Goal: Information Seeking & Learning: Find specific fact

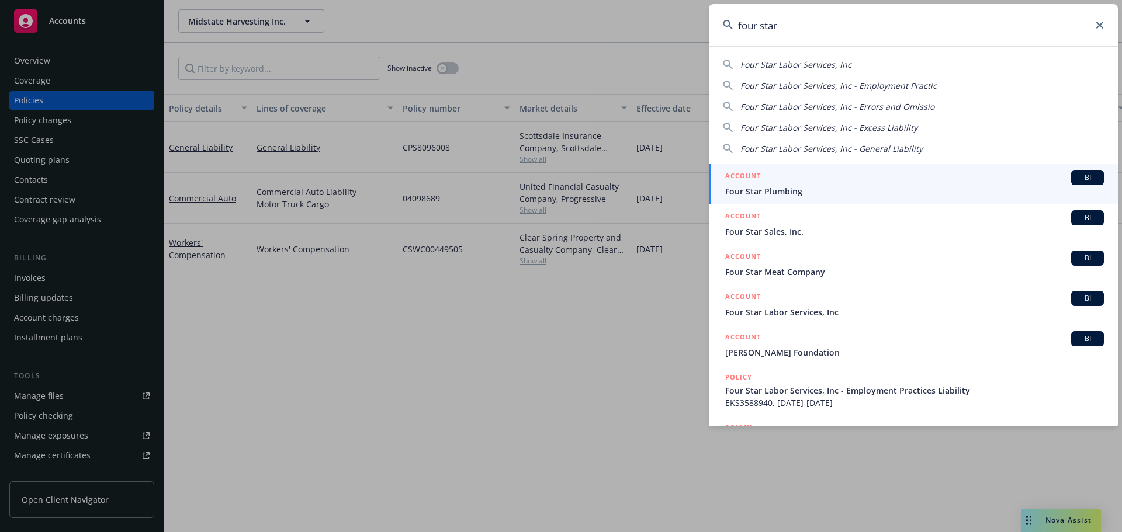
drag, startPoint x: 860, startPoint y: 32, endPoint x: 739, endPoint y: 37, distance: 121.0
click at [739, 37] on input "four star" at bounding box center [913, 25] width 409 height 42
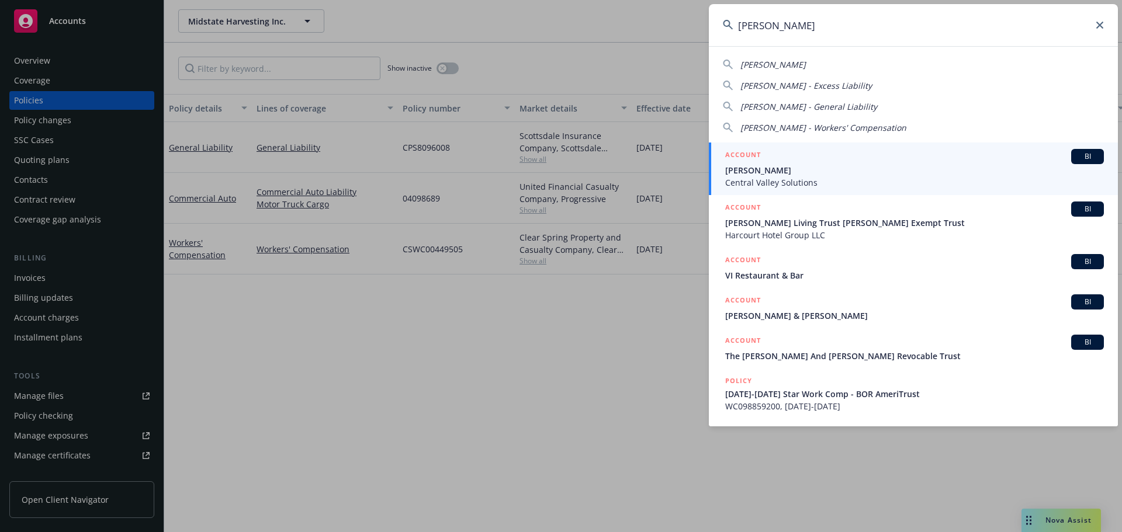
type input "[PERSON_NAME]"
click at [772, 169] on span "[PERSON_NAME]" at bounding box center [914, 170] width 379 height 12
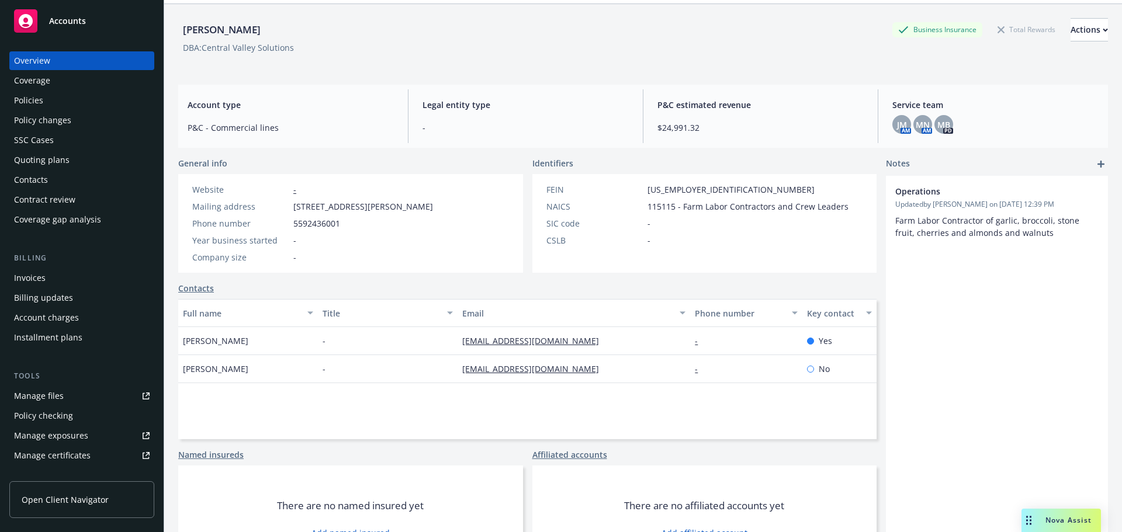
scroll to position [79, 0]
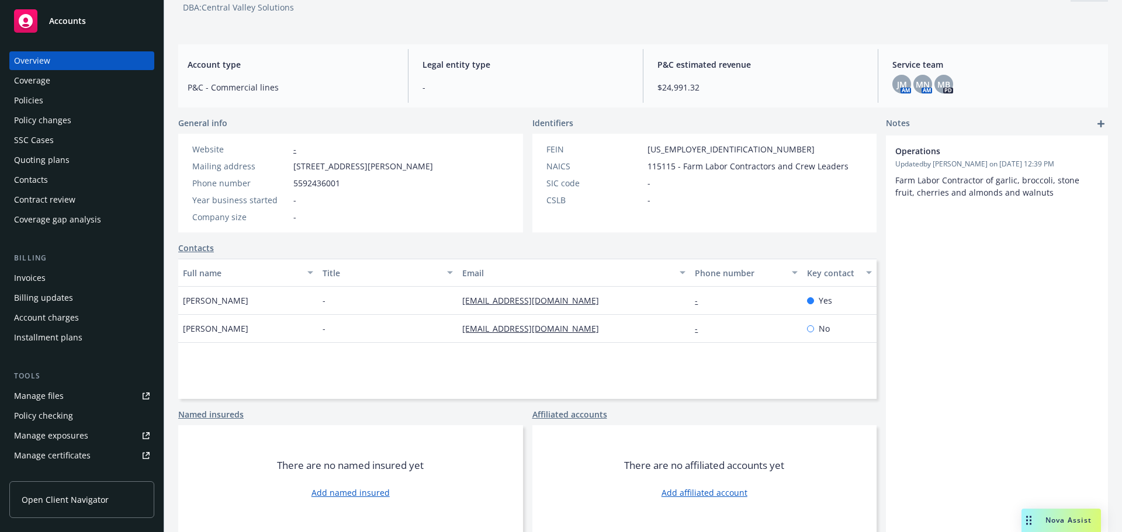
click at [51, 86] on div "Coverage" at bounding box center [82, 80] width 136 height 19
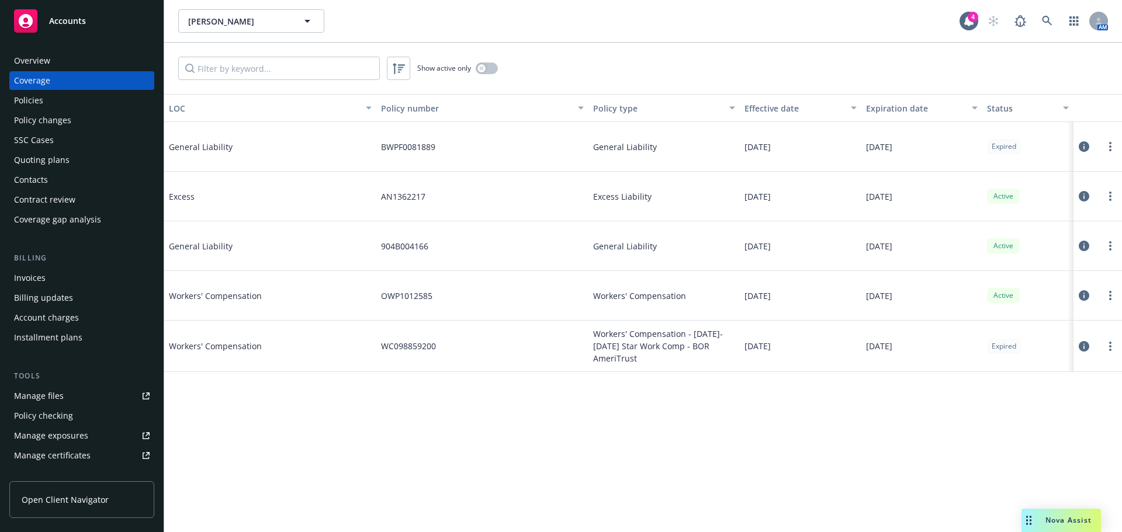
click at [58, 108] on div "Policies" at bounding box center [82, 100] width 136 height 19
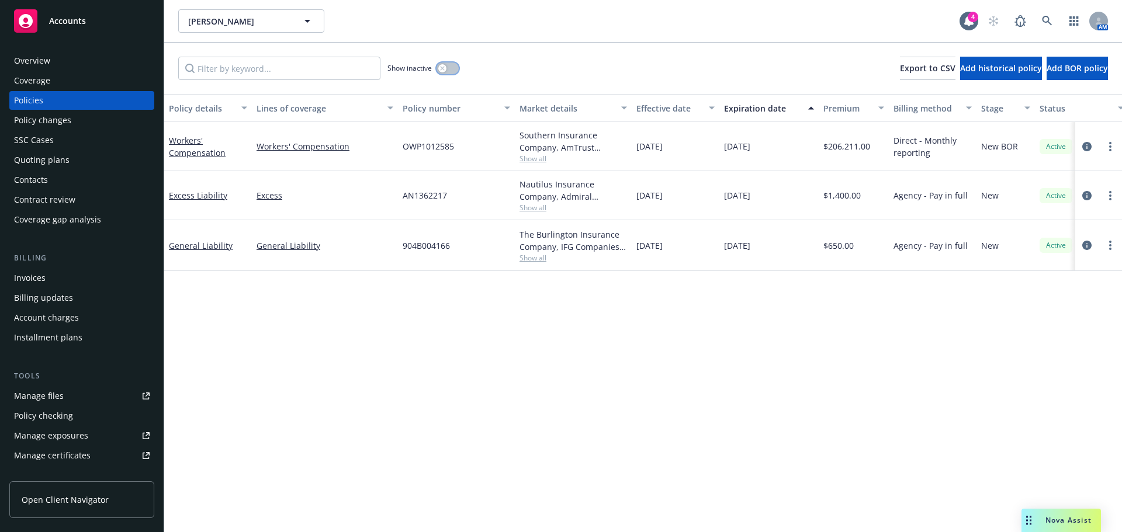
click at [447, 71] on button "button" at bounding box center [447, 69] width 22 height 12
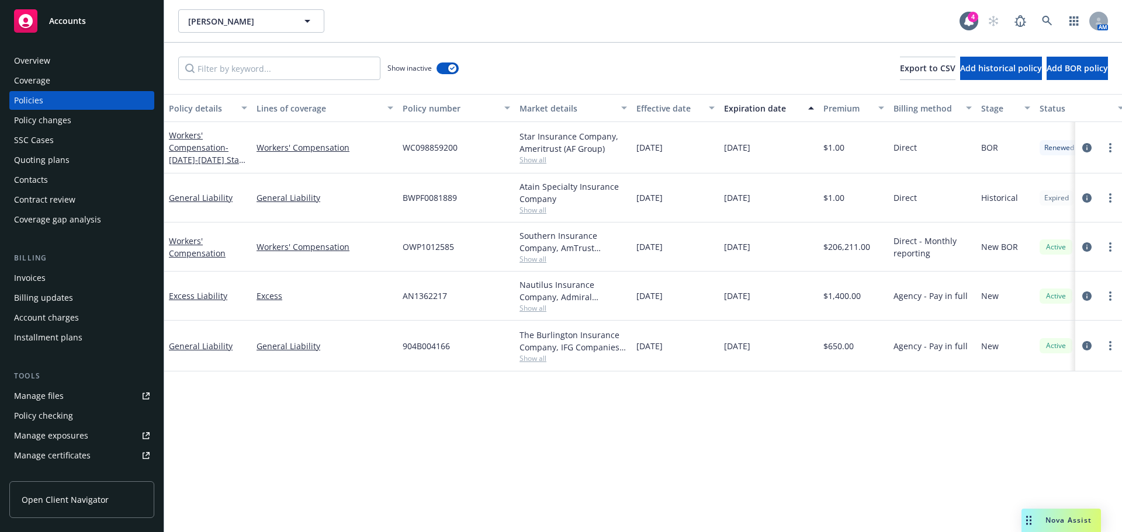
click at [539, 210] on span "Show all" at bounding box center [572, 210] width 107 height 10
click at [450, 430] on div "Policy details Lines of coverage Policy number Market details Effective date Ex…" at bounding box center [642, 313] width 957 height 438
click at [542, 162] on span "Show all" at bounding box center [572, 160] width 107 height 10
click at [291, 178] on div "General Liability" at bounding box center [325, 198] width 146 height 49
click at [533, 213] on span "Show all" at bounding box center [572, 210] width 107 height 10
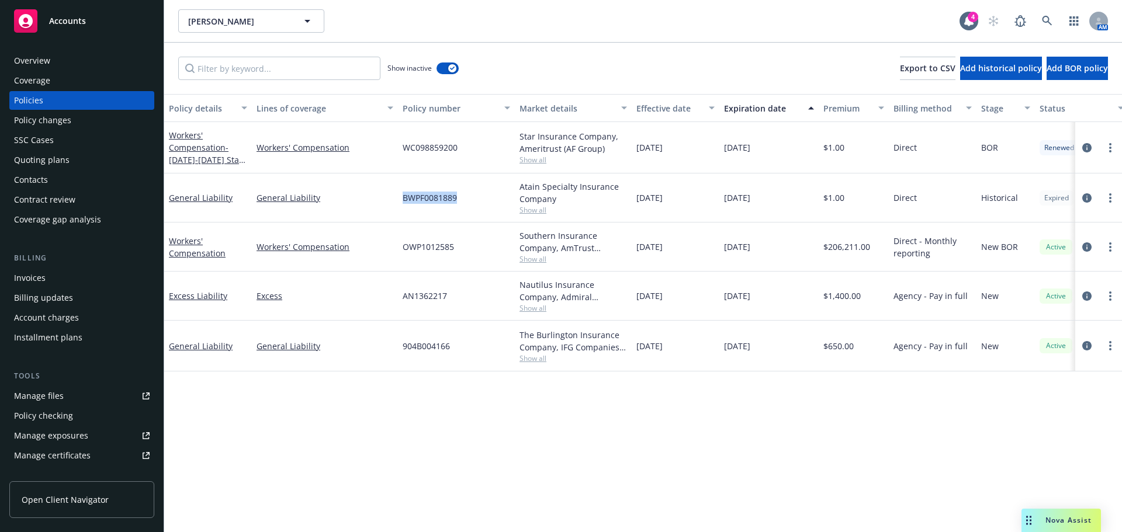
drag, startPoint x: 462, startPoint y: 199, endPoint x: 399, endPoint y: 195, distance: 62.6
click at [399, 195] on div "BWPF0081889" at bounding box center [456, 198] width 117 height 49
copy span "BWPF0081889"
